Goal: Information Seeking & Learning: Learn about a topic

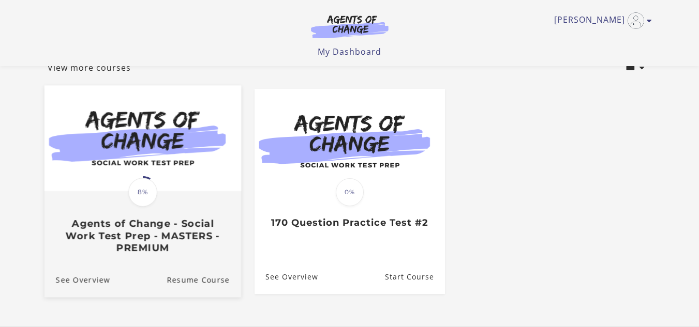
click at [143, 183] on span "8%" at bounding box center [142, 192] width 29 height 29
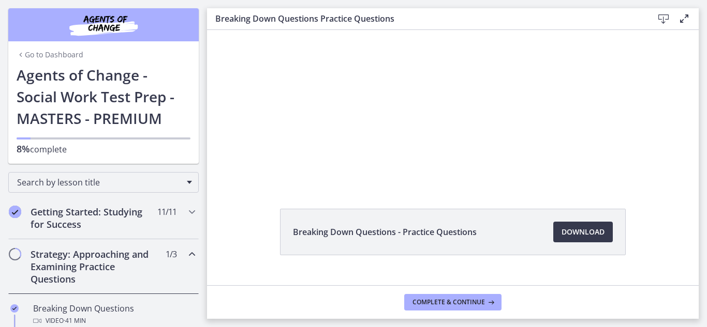
scroll to position [52, 0]
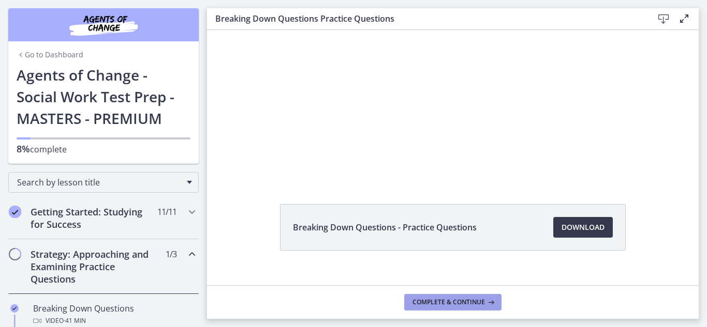
click at [447, 303] on span "Complete & continue" at bounding box center [448, 302] width 72 height 8
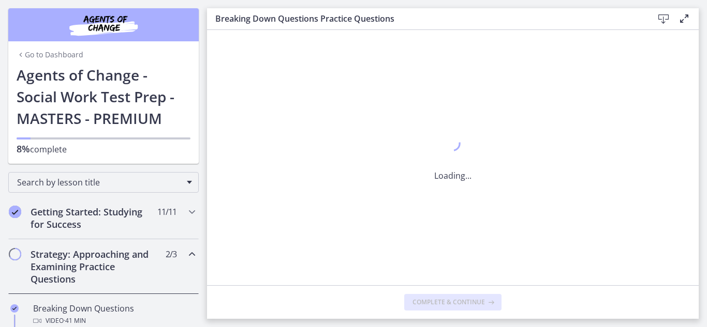
scroll to position [0, 0]
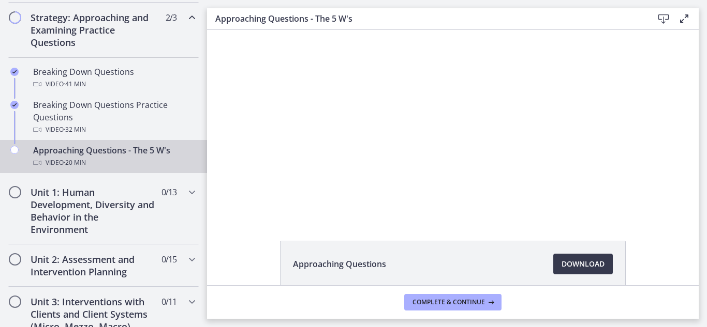
scroll to position [238, 0]
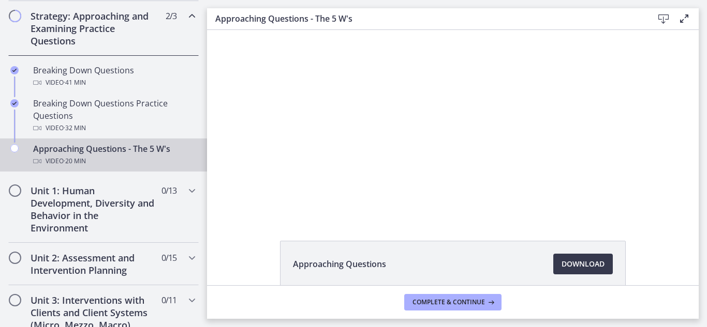
drag, startPoint x: 202, startPoint y: 96, endPoint x: 9, endPoint y: 154, distance: 202.1
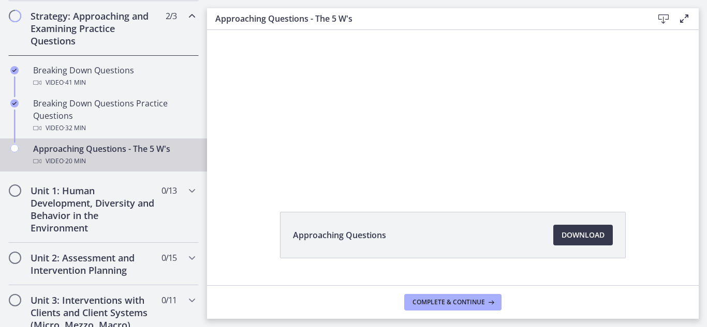
scroll to position [67, 0]
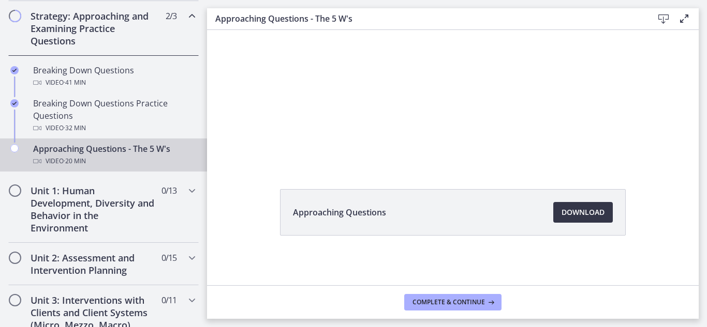
click at [572, 213] on span "Download Opens in a new window" at bounding box center [582, 212] width 43 height 12
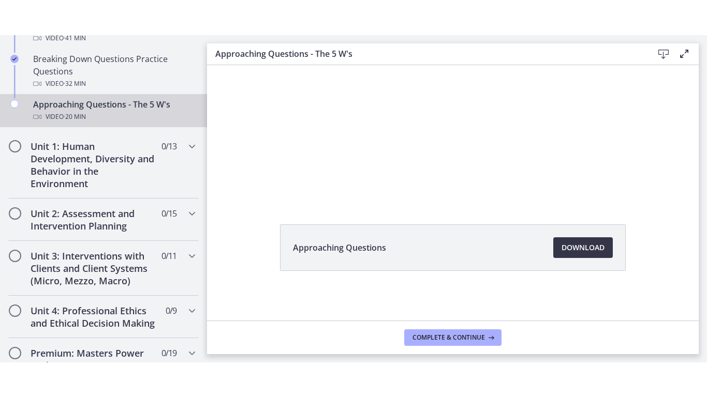
scroll to position [325, 0]
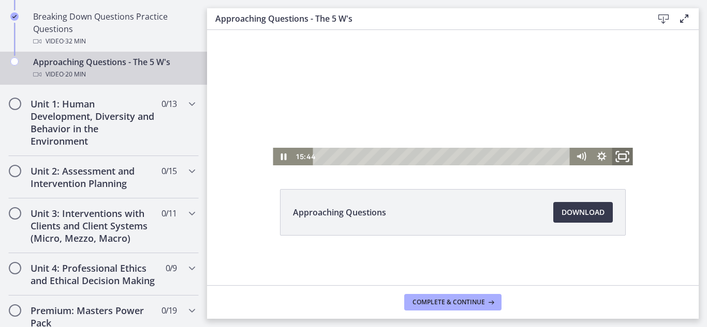
click at [618, 160] on icon "Fullscreen" at bounding box center [622, 156] width 25 height 21
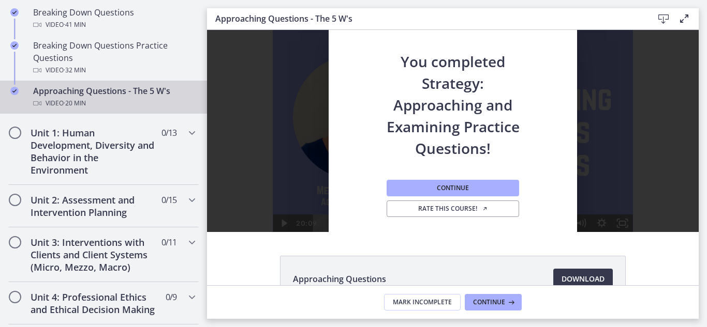
scroll to position [0, 0]
click at [445, 188] on span "Continue" at bounding box center [453, 188] width 32 height 8
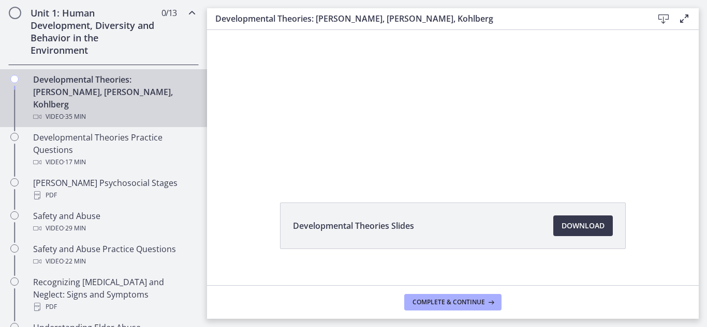
scroll to position [50, 0]
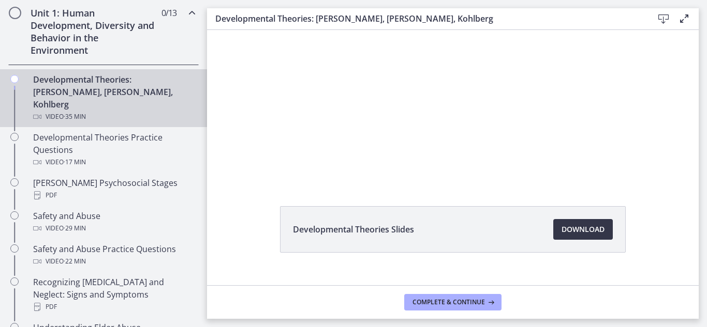
click at [568, 229] on span "Download Opens in a new window" at bounding box center [582, 229] width 43 height 12
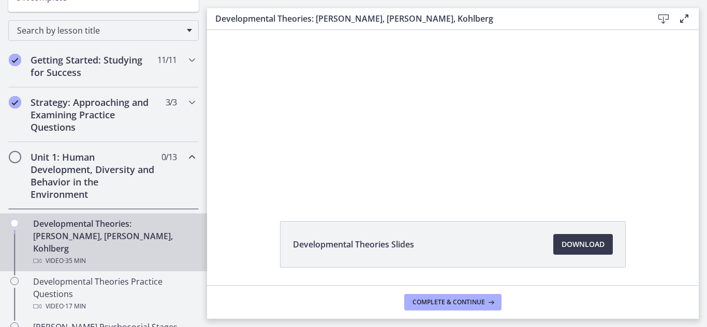
scroll to position [149, 0]
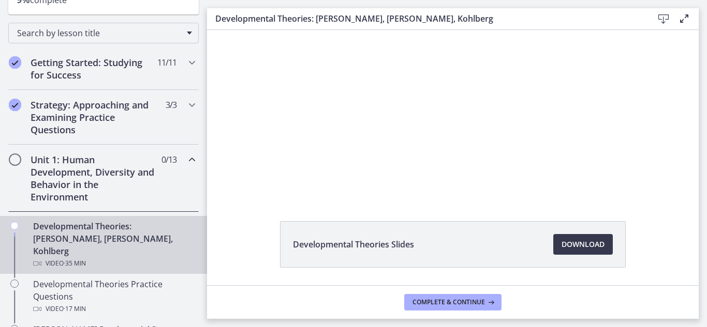
click at [12, 159] on span "Chapters" at bounding box center [15, 160] width 10 height 10
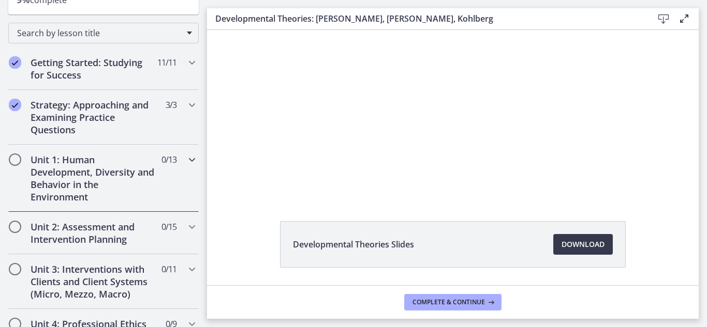
click at [14, 160] on span "Chapters" at bounding box center [15, 160] width 10 height 10
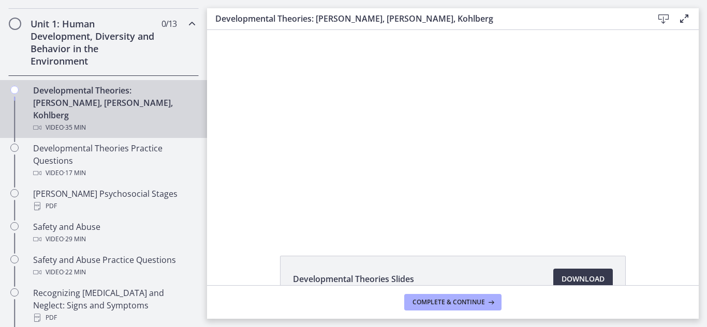
scroll to position [266, 0]
